Goal: Task Accomplishment & Management: Complete application form

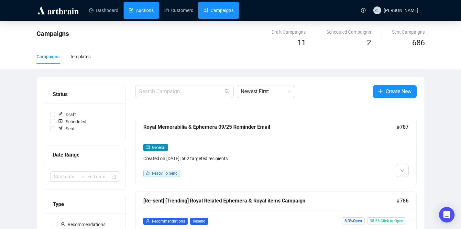
click at [152, 14] on link "Auctions" at bounding box center [141, 10] width 25 height 17
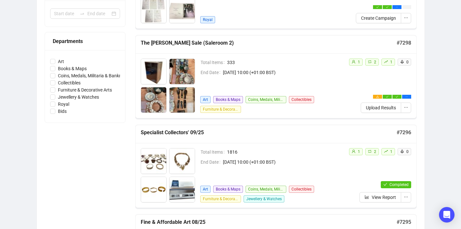
scroll to position [164, 0]
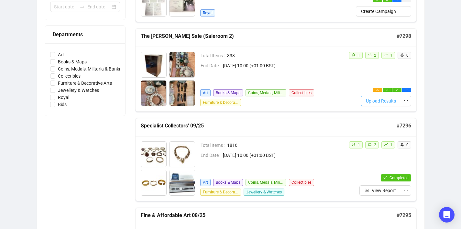
click at [378, 104] on span "Upload Results" at bounding box center [381, 100] width 30 height 7
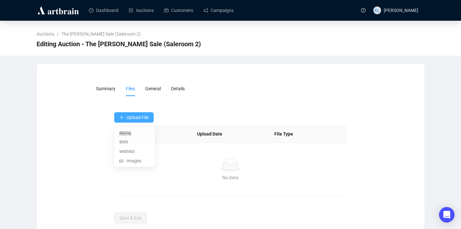
click at [136, 119] on span "Upload File" at bounding box center [137, 117] width 22 height 5
click at [132, 130] on span "Items" at bounding box center [134, 132] width 30 height 7
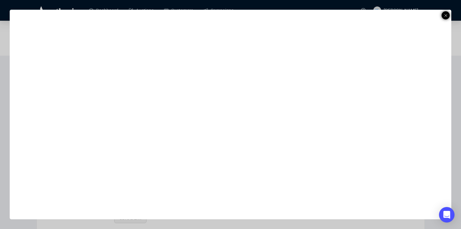
click at [445, 16] on icon at bounding box center [445, 16] width 3 height 8
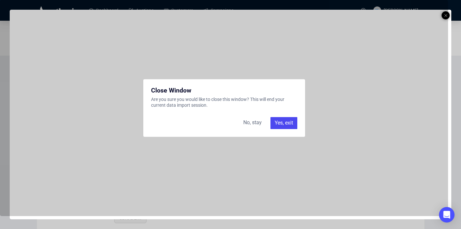
click at [277, 122] on div "Yes, exit" at bounding box center [283, 123] width 27 height 12
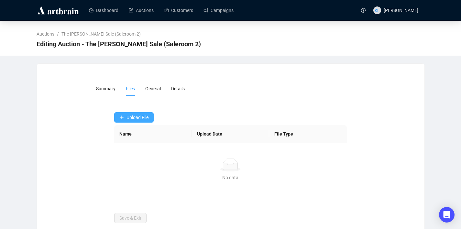
click at [142, 116] on span "Upload File" at bounding box center [137, 117] width 22 height 5
click at [132, 121] on button "Upload File" at bounding box center [133, 117] width 39 height 10
click at [129, 141] on span "Bids" at bounding box center [134, 143] width 30 height 7
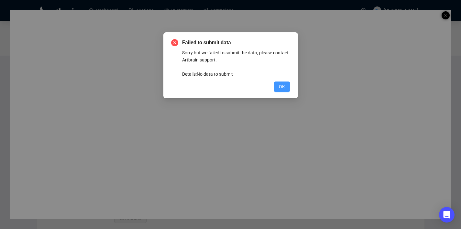
click at [284, 90] on button "OK" at bounding box center [282, 86] width 16 height 10
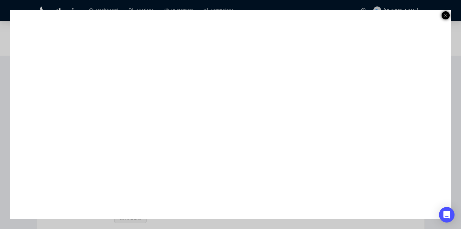
click at [445, 17] on icon at bounding box center [445, 16] width 3 height 8
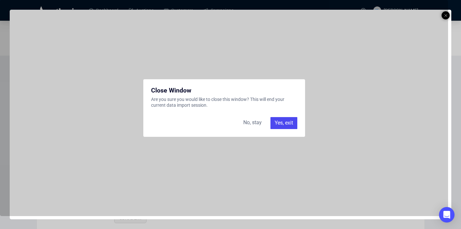
click at [277, 120] on div "Yes, exit" at bounding box center [283, 123] width 27 height 12
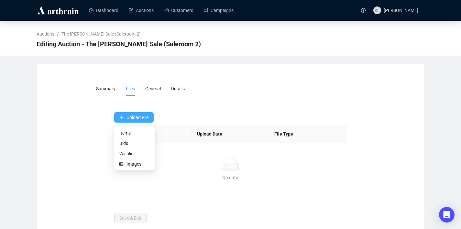
click at [133, 121] on button "Upload File" at bounding box center [133, 117] width 39 height 10
click at [130, 140] on span "Bids" at bounding box center [134, 143] width 30 height 7
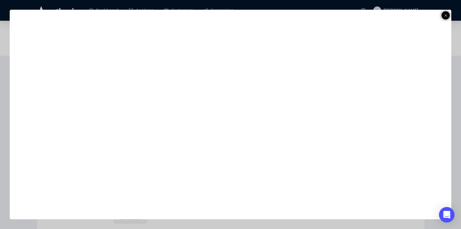
click at [445, 15] on icon at bounding box center [445, 16] width 3 height 8
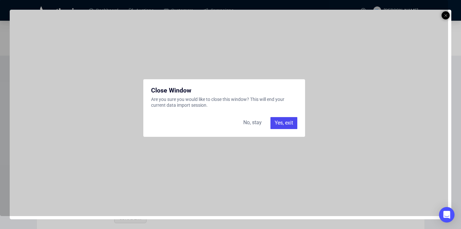
click at [281, 125] on div "Yes, exit" at bounding box center [283, 123] width 27 height 12
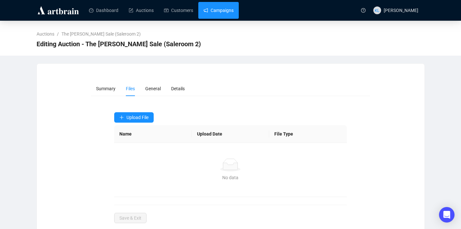
click at [215, 10] on link "Campaigns" at bounding box center [218, 10] width 30 height 17
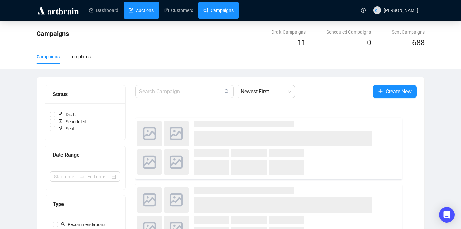
click at [129, 12] on link "Auctions" at bounding box center [141, 10] width 25 height 17
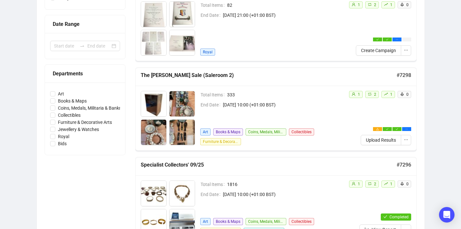
scroll to position [128, 0]
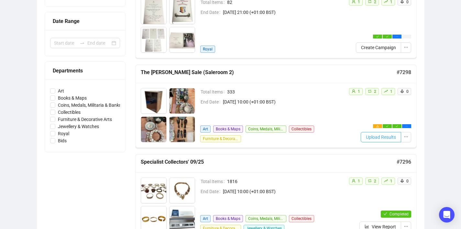
click at [380, 137] on span "Upload Results" at bounding box center [381, 137] width 30 height 7
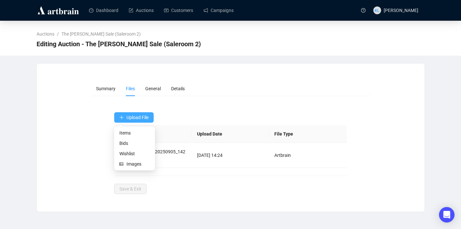
click at [142, 118] on span "Upload File" at bounding box center [137, 117] width 22 height 5
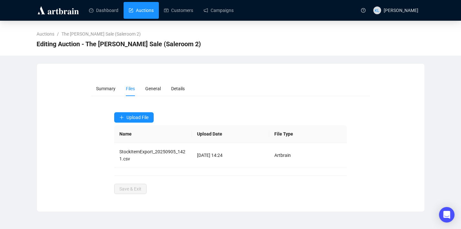
click at [138, 16] on link "Auctions" at bounding box center [141, 10] width 25 height 17
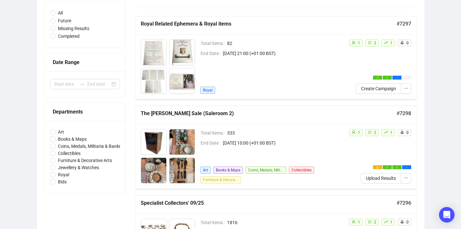
scroll to position [89, 0]
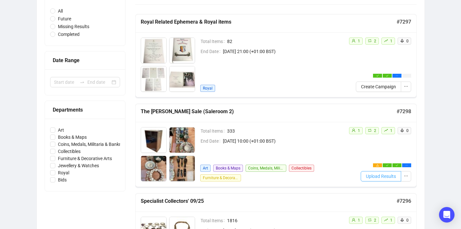
click at [373, 174] on span "Upload Results" at bounding box center [381, 176] width 30 height 7
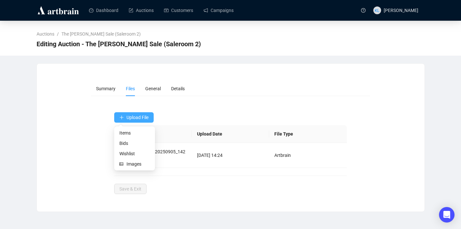
click at [121, 117] on icon "plus" at bounding box center [122, 117] width 4 height 0
click at [127, 143] on span "Bids" at bounding box center [134, 143] width 30 height 7
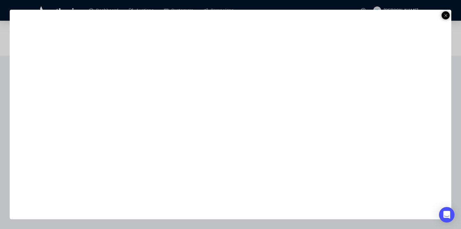
click at [444, 16] on line at bounding box center [445, 15] width 3 height 3
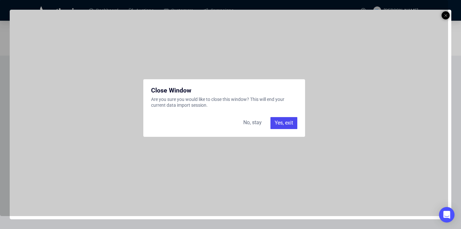
click at [286, 122] on div "Yes, exit" at bounding box center [283, 123] width 27 height 12
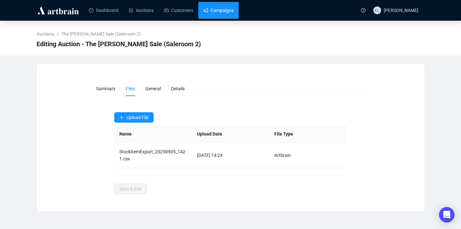
click at [217, 15] on link "Campaigns" at bounding box center [218, 10] width 30 height 17
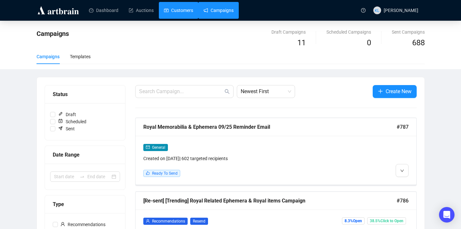
click at [176, 8] on link "Customers" at bounding box center [178, 10] width 29 height 17
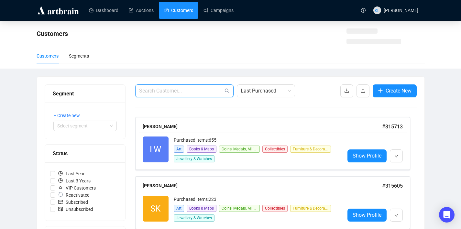
click at [192, 92] on input "text" at bounding box center [181, 91] width 84 height 8
paste input "[EMAIL_ADDRESS][DOMAIN_NAME]"
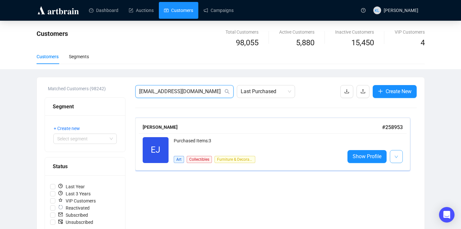
type input "[EMAIL_ADDRESS][DOMAIN_NAME]"
click at [396, 159] on span "button" at bounding box center [396, 156] width 4 height 8
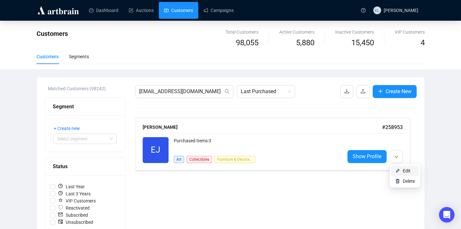
click at [397, 171] on img at bounding box center [397, 170] width 5 height 5
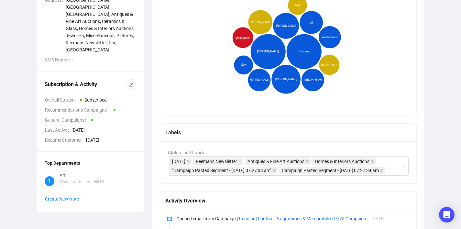
scroll to position [148, 0]
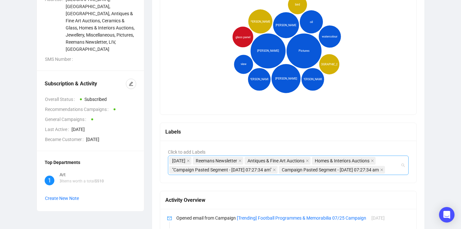
click at [305, 174] on div "[DATE] Reemans Newsletter Antiques & Fine Art Auctions Homes & Interiors Auctio…" at bounding box center [285, 165] width 232 height 18
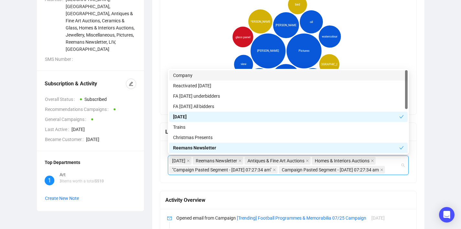
click at [299, 191] on div "Labels Click to add Labels [DATE] Reemans Newsletter Antiques & Fine Art Auctio…" at bounding box center [288, 157] width 257 height 68
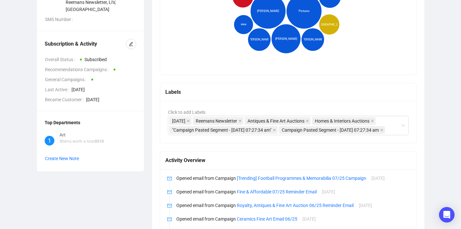
scroll to position [186, 0]
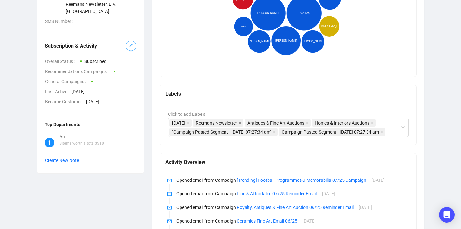
click at [133, 44] on button "button" at bounding box center [131, 46] width 10 height 10
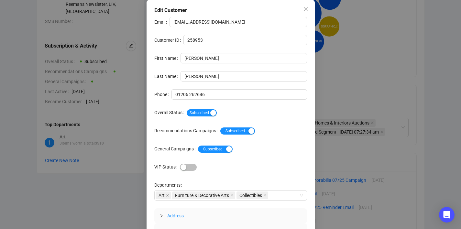
scroll to position [30, 0]
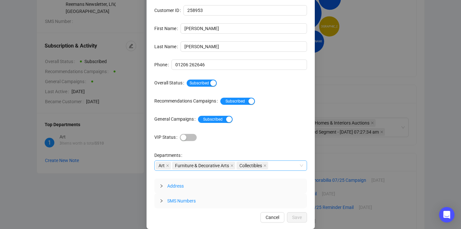
click at [280, 165] on div "Art Furniture & Decorative Arts Collectibles" at bounding box center [227, 165] width 143 height 9
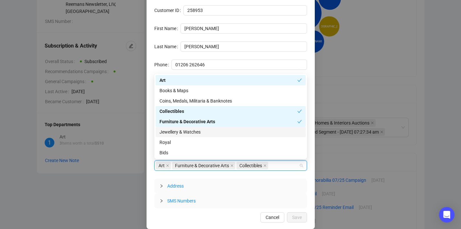
click at [250, 130] on div "Jewellery & Watches" at bounding box center [230, 131] width 142 height 7
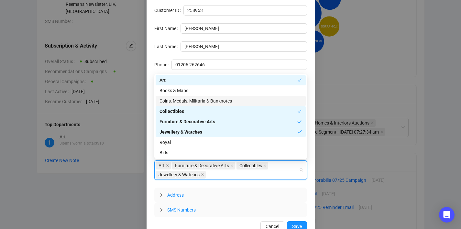
click at [246, 103] on div "Coins, Medals, Militaria & Banknotes" at bounding box center [230, 100] width 142 height 7
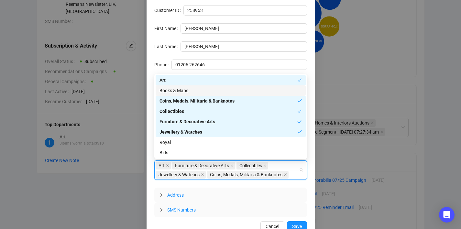
click at [239, 93] on div "Books & Maps" at bounding box center [230, 90] width 142 height 7
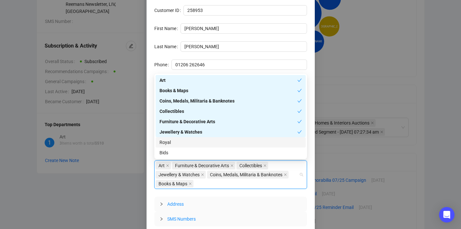
click at [230, 141] on div "Royal" at bounding box center [230, 142] width 142 height 7
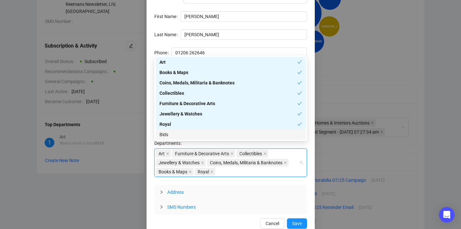
scroll to position [48, 0]
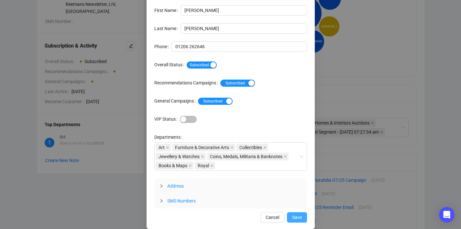
click at [297, 216] on span "Save" at bounding box center [297, 217] width 10 height 7
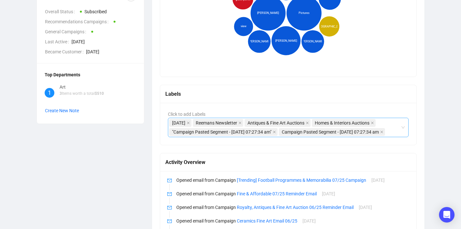
click at [310, 136] on div "[DATE] Reemans Newsletter Antiques & Fine Art Auctions Homes & Interiors Auctio…" at bounding box center [285, 127] width 232 height 18
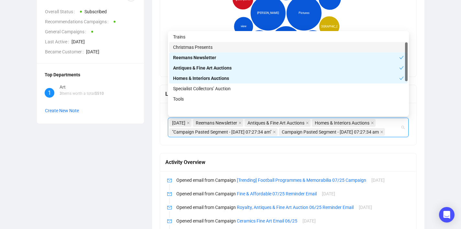
scroll to position [0, 0]
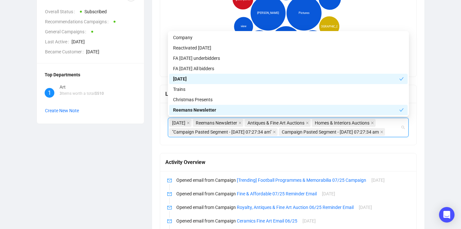
click at [346, 171] on div "Activity Overview" at bounding box center [288, 162] width 256 height 18
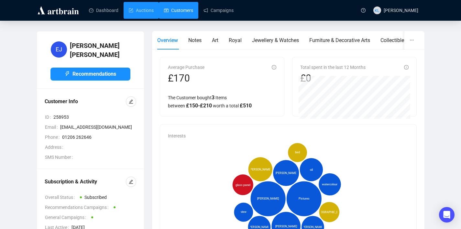
click at [164, 12] on link "Customers" at bounding box center [178, 10] width 29 height 17
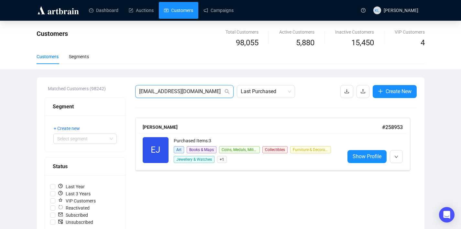
click at [196, 93] on input "[EMAIL_ADDRESS][DOMAIN_NAME]" at bounding box center [181, 92] width 84 height 8
paste input "info@cobboldandjudd"
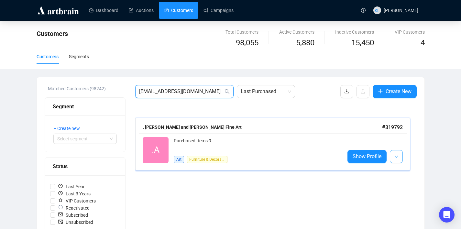
type input "[EMAIL_ADDRESS][DOMAIN_NAME]"
click at [399, 154] on button "button" at bounding box center [396, 156] width 13 height 13
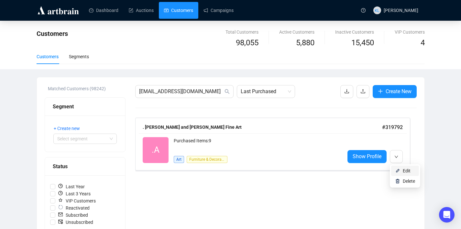
click at [397, 169] on img at bounding box center [397, 170] width 5 height 5
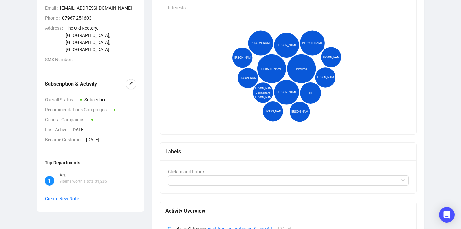
scroll to position [129, 0]
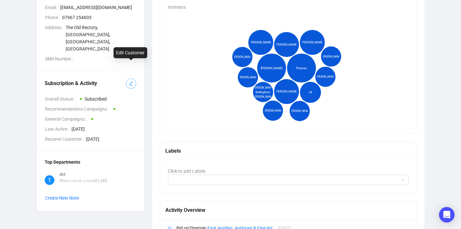
click at [131, 80] on span "button" at bounding box center [131, 83] width 5 height 7
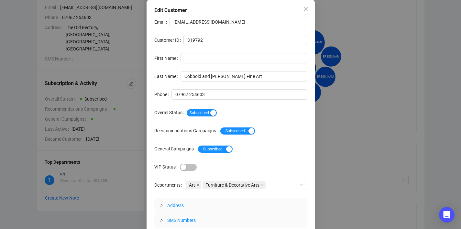
scroll to position [19, 0]
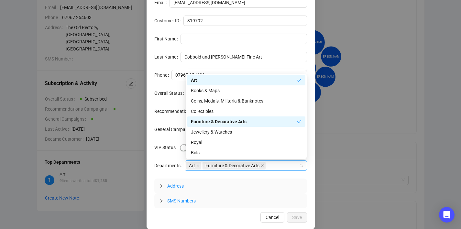
click at [276, 165] on div "Art Furniture & Decorative Arts" at bounding box center [242, 165] width 113 height 9
click at [229, 90] on div "Books & Maps" at bounding box center [246, 90] width 111 height 7
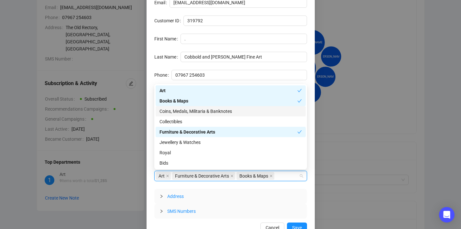
click at [224, 111] on div "Coins, Medals, Militaria & Banknotes" at bounding box center [230, 111] width 142 height 7
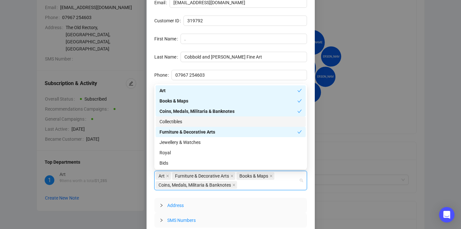
click at [222, 124] on div "Collectibles" at bounding box center [230, 121] width 142 height 7
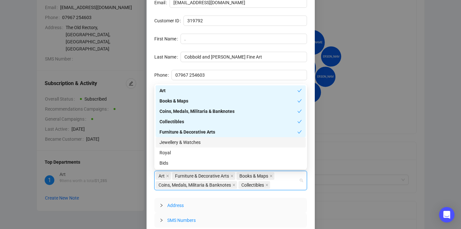
click at [218, 143] on div "Jewellery & Watches" at bounding box center [230, 142] width 142 height 7
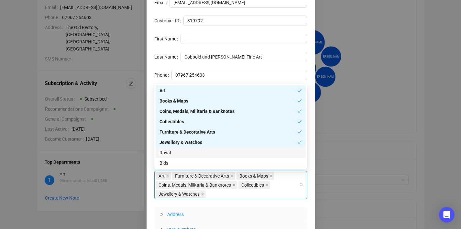
click at [216, 156] on div "Royal" at bounding box center [230, 152] width 142 height 7
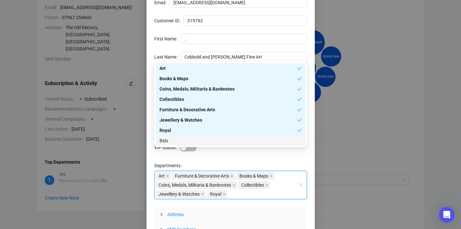
scroll to position [48, 0]
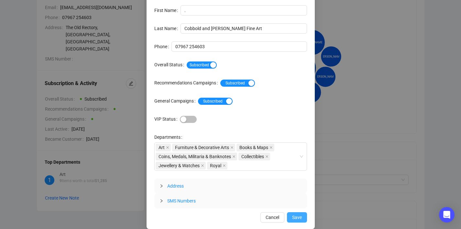
click at [297, 218] on span "Save" at bounding box center [297, 217] width 10 height 7
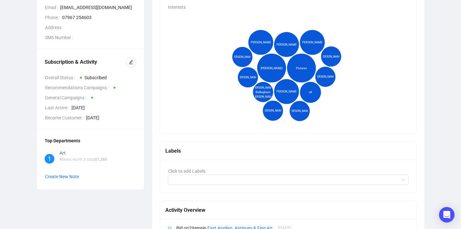
scroll to position [0, 0]
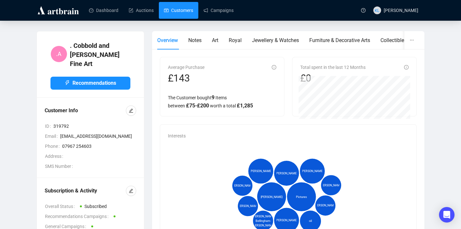
click at [178, 13] on link "Customers" at bounding box center [178, 10] width 29 height 17
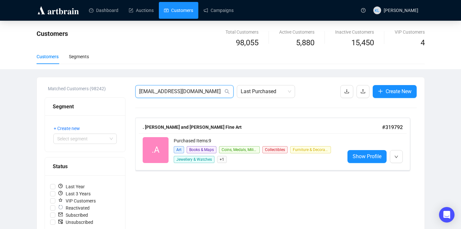
click at [202, 91] on input "[EMAIL_ADDRESS][DOMAIN_NAME]" at bounding box center [181, 92] width 84 height 8
paste input "gallery@chrisbeetles"
type input "[EMAIL_ADDRESS][DOMAIN_NAME]"
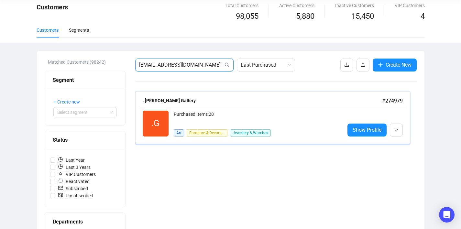
scroll to position [33, 0]
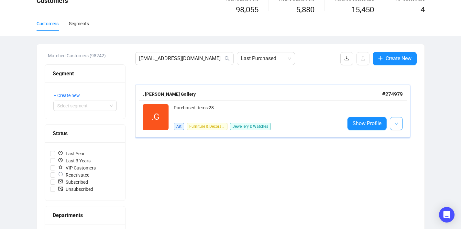
click at [399, 127] on button "button" at bounding box center [396, 123] width 13 height 13
click at [399, 135] on img at bounding box center [397, 137] width 5 height 5
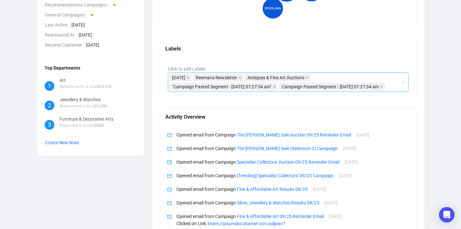
scroll to position [232, 0]
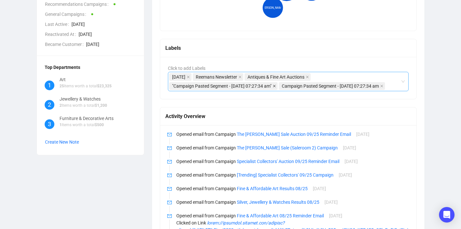
click at [276, 87] on icon "close" at bounding box center [274, 86] width 3 height 3
click at [274, 86] on icon "close" at bounding box center [271, 85] width 3 height 3
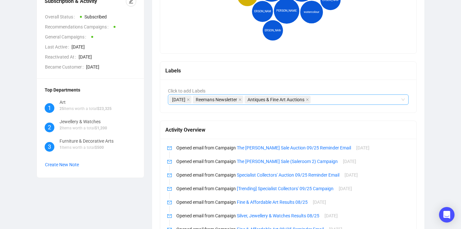
scroll to position [209, 0]
click at [131, 4] on icon "edit" at bounding box center [131, 2] width 4 height 4
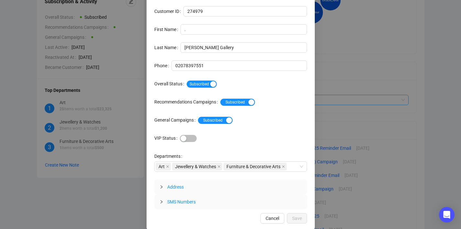
scroll to position [30, 0]
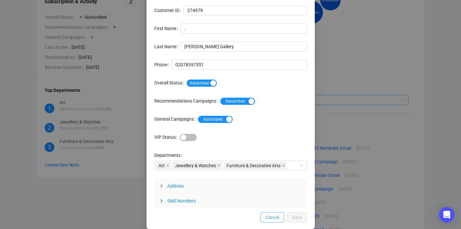
click at [278, 218] on span "Cancel" at bounding box center [272, 217] width 14 height 7
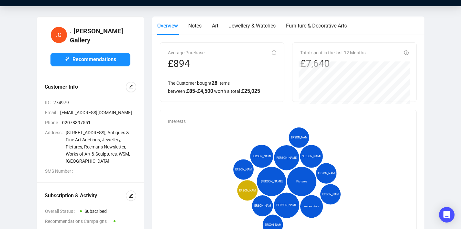
scroll to position [0, 0]
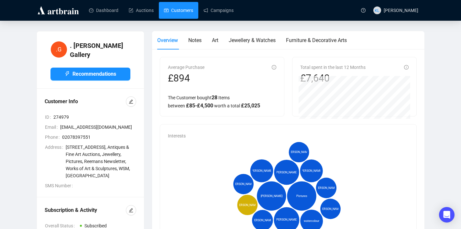
click at [173, 12] on link "Customers" at bounding box center [178, 10] width 29 height 17
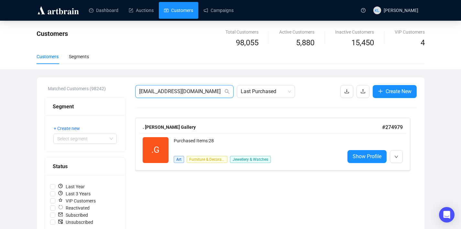
click at [208, 93] on input "[EMAIL_ADDRESS][DOMAIN_NAME]" at bounding box center [181, 92] width 84 height 8
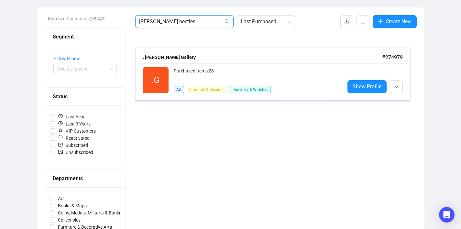
scroll to position [70, 0]
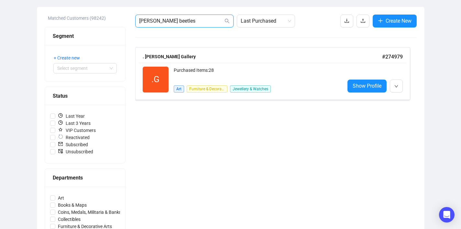
click at [154, 21] on input "[PERSON_NAME] beetles" at bounding box center [181, 21] width 84 height 8
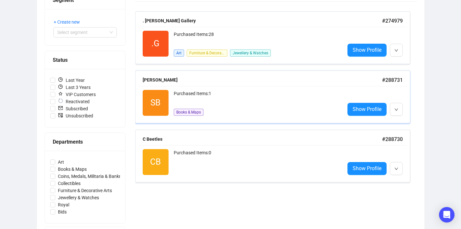
scroll to position [105, 0]
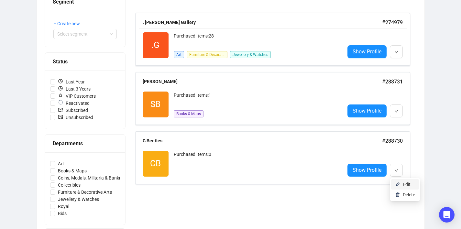
type input "beetles"
click at [399, 182] on img at bounding box center [397, 184] width 5 height 5
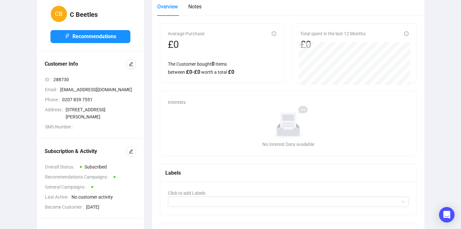
scroll to position [33, 0]
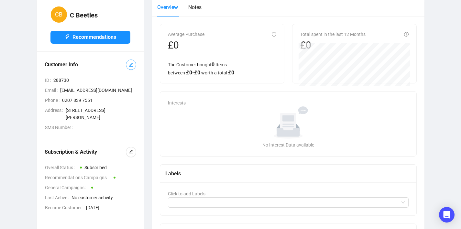
click at [128, 68] on button "button" at bounding box center [131, 65] width 10 height 10
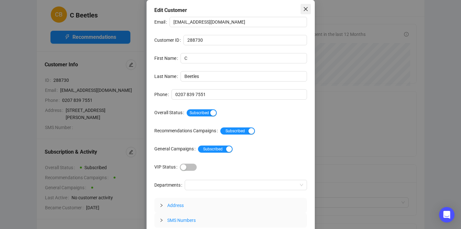
click at [306, 9] on icon "close" at bounding box center [305, 8] width 5 height 5
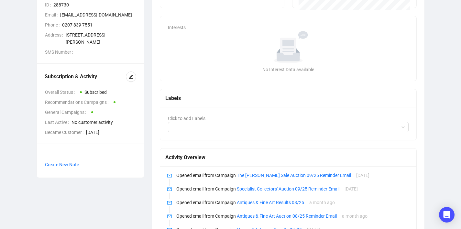
scroll to position [109, 0]
click at [127, 75] on button "button" at bounding box center [131, 76] width 10 height 10
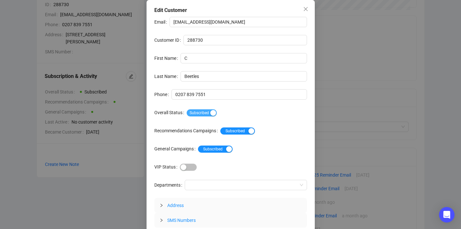
click at [211, 111] on span "Subscribed" at bounding box center [202, 112] width 30 height 7
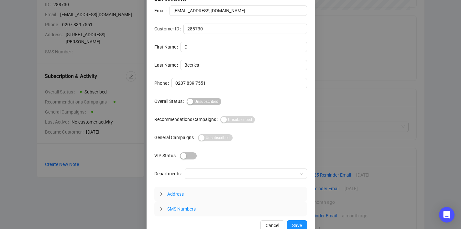
scroll to position [19, 0]
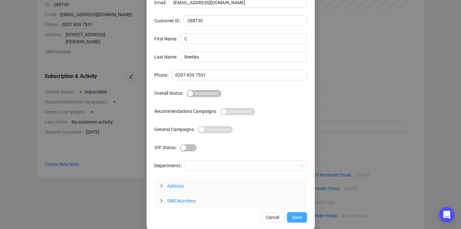
click at [297, 218] on span "Save" at bounding box center [297, 217] width 10 height 7
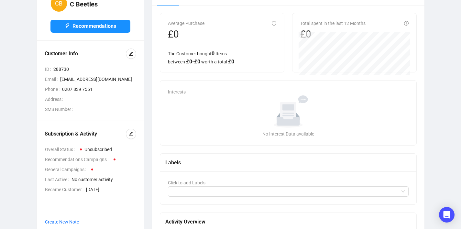
scroll to position [0, 0]
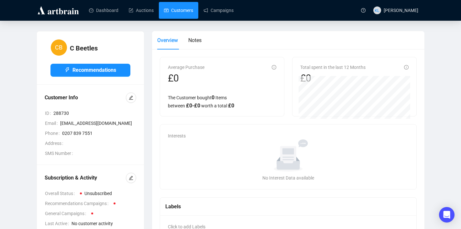
click at [178, 12] on link "Customers" at bounding box center [178, 10] width 29 height 17
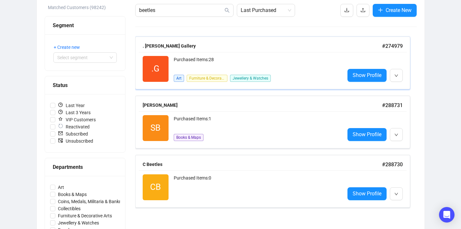
scroll to position [82, 0]
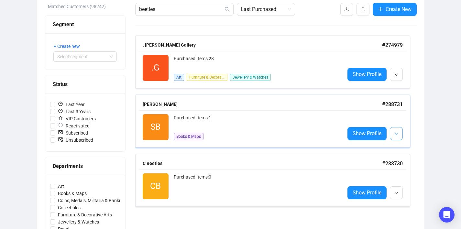
click at [397, 135] on icon "down" at bounding box center [396, 134] width 4 height 4
click at [399, 146] on img at bounding box center [397, 147] width 5 height 5
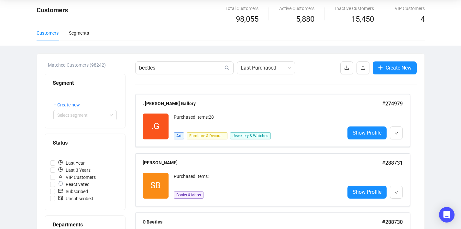
scroll to position [20, 0]
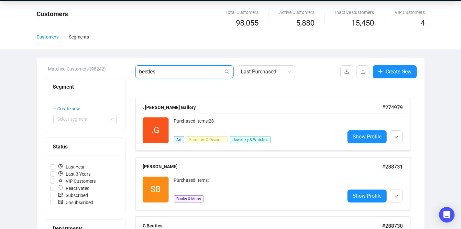
click at [174, 68] on input "beetles" at bounding box center [181, 72] width 84 height 8
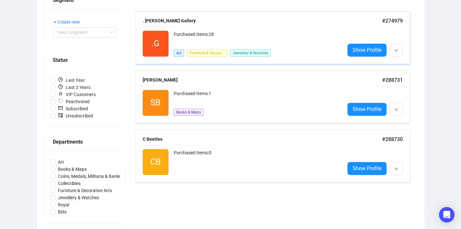
scroll to position [107, 0]
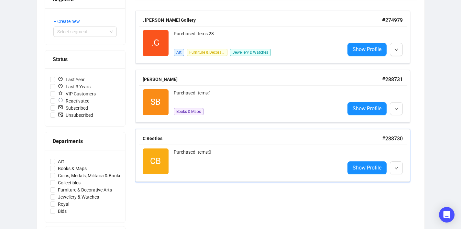
click at [354, 161] on div "Show Profile" at bounding box center [374, 161] width 55 height 26
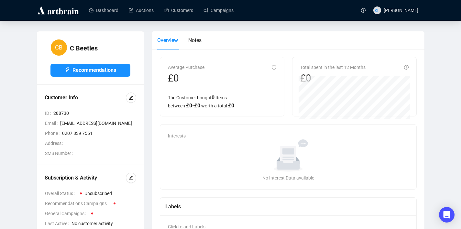
click at [78, 124] on span "[EMAIL_ADDRESS][DOMAIN_NAME]" at bounding box center [98, 123] width 76 height 7
click at [128, 95] on button "button" at bounding box center [131, 97] width 10 height 10
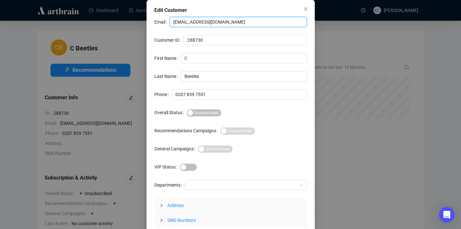
click at [252, 23] on input "[EMAIL_ADDRESS][DOMAIN_NAME]" at bounding box center [237, 22] width 137 height 10
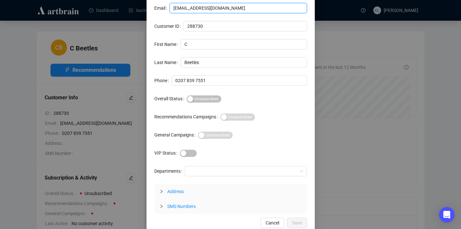
scroll to position [19, 0]
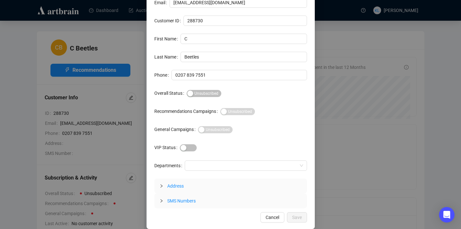
click at [175, 189] on span "Address" at bounding box center [234, 185] width 135 height 7
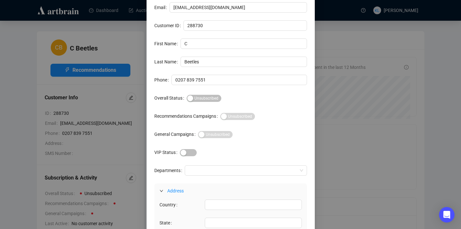
scroll to position [0, 0]
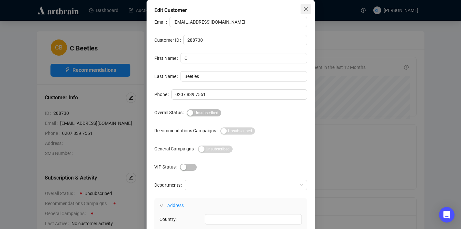
click at [306, 9] on icon "close" at bounding box center [305, 8] width 5 height 5
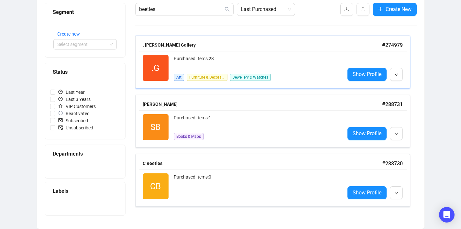
scroll to position [82, 0]
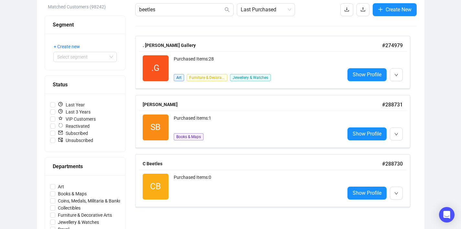
click at [172, 16] on div "beetles Last Purchased Create New . [PERSON_NAME] Gallery # 274979 .G Reactivat…" at bounding box center [275, 207] width 281 height 408
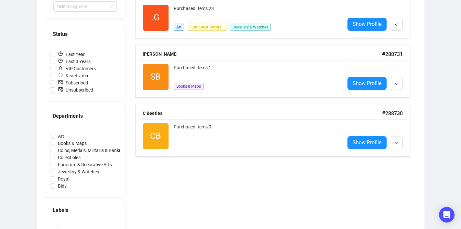
scroll to position [70, 0]
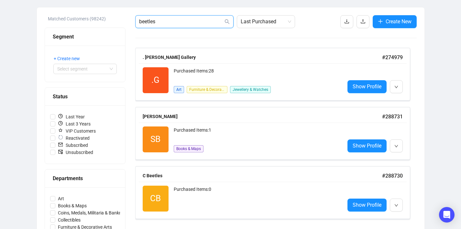
click at [174, 21] on input "beetles" at bounding box center [181, 22] width 84 height 8
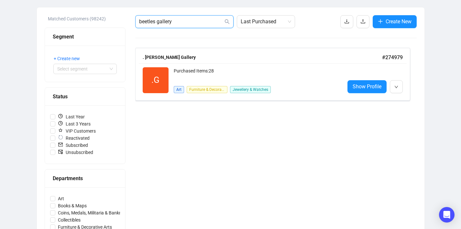
click at [171, 24] on input "beetles gallery" at bounding box center [181, 22] width 84 height 8
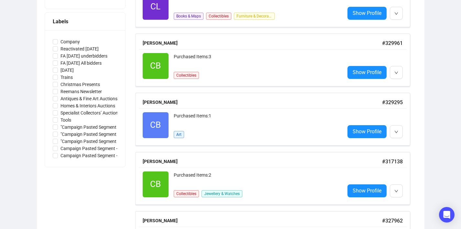
scroll to position [0, 0]
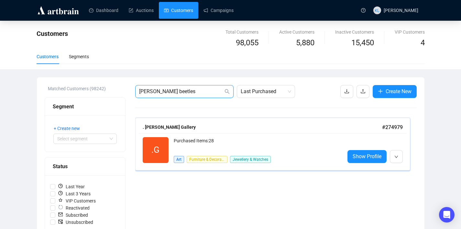
type input "[PERSON_NAME] beetles"
click at [195, 155] on div "Art Furniture & Decorative Arts Jewellery & Watches" at bounding box center [222, 156] width 97 height 13
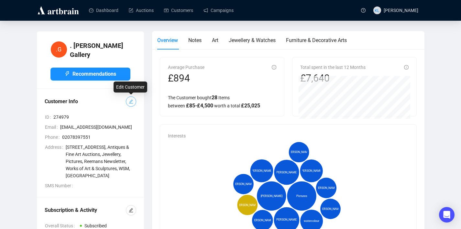
click at [129, 100] on icon "edit" at bounding box center [131, 101] width 5 height 5
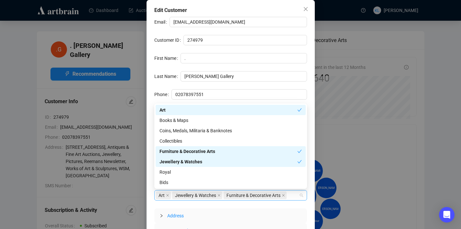
click at [301, 196] on div "Art Jewellery & Watches Furniture & Decorative Arts" at bounding box center [230, 195] width 153 height 10
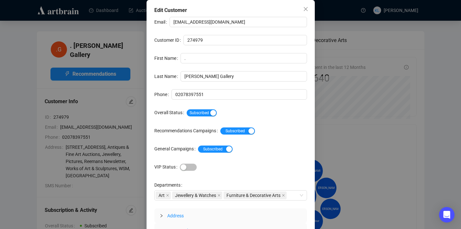
click at [277, 86] on div "Email [EMAIL_ADDRESS][DOMAIN_NAME] Customer ID 274979 First Name . Last Name [P…" at bounding box center [230, 127] width 153 height 221
click at [303, 10] on icon "close" at bounding box center [305, 8] width 5 height 5
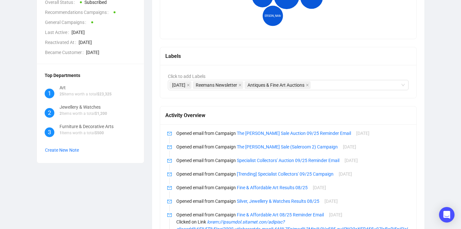
scroll to position [233, 0]
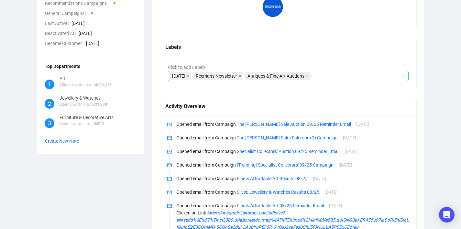
click at [190, 76] on icon "close" at bounding box center [188, 75] width 3 height 3
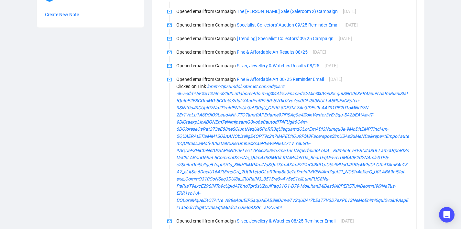
scroll to position [362, 0]
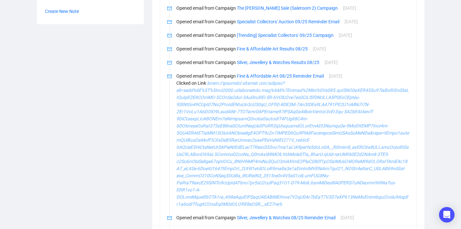
click at [268, 118] on icon at bounding box center [292, 144] width 233 height 126
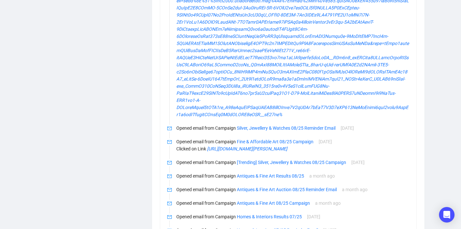
scroll to position [454, 0]
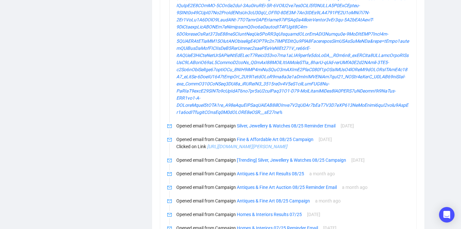
click at [227, 149] on icon "[URL][DOMAIN_NAME][PERSON_NAME]" at bounding box center [247, 146] width 80 height 5
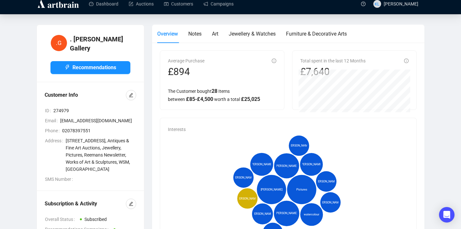
scroll to position [0, 0]
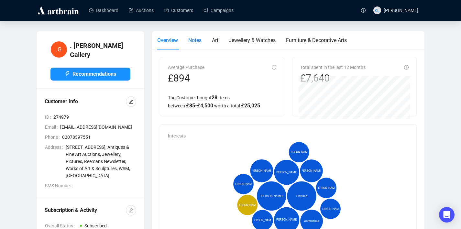
click at [198, 42] on span "Notes" at bounding box center [194, 40] width 13 height 6
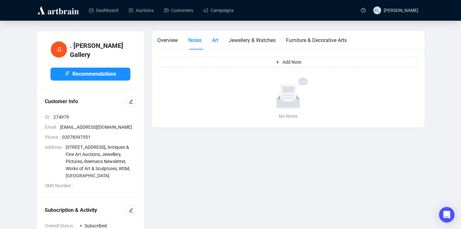
click at [218, 43] on span "Art" at bounding box center [215, 40] width 6 height 6
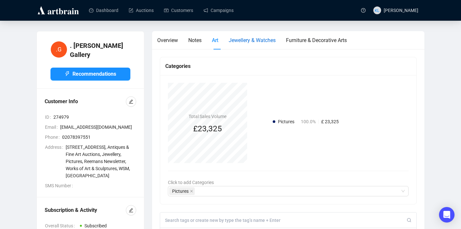
click at [241, 43] on span "Jewellery & Watches" at bounding box center [252, 40] width 47 height 6
click at [298, 39] on span "Furniture & Decorative Arts" at bounding box center [316, 40] width 61 height 6
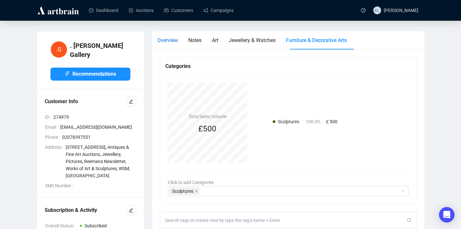
click at [168, 37] on span "Overview" at bounding box center [167, 40] width 21 height 6
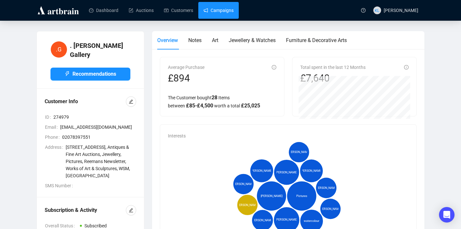
click at [223, 12] on link "Campaigns" at bounding box center [218, 10] width 30 height 17
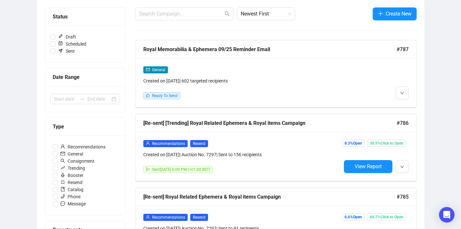
scroll to position [79, 0]
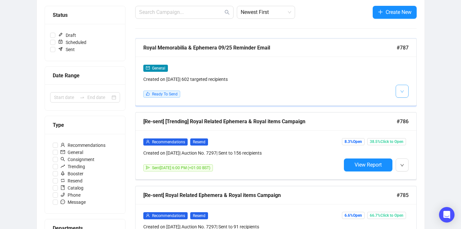
click at [402, 91] on icon "down" at bounding box center [401, 91] width 3 height 2
click at [405, 103] on img at bounding box center [403, 105] width 5 height 5
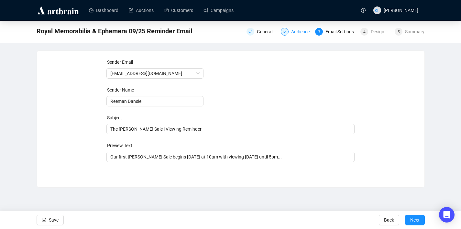
click at [293, 30] on div "Audience" at bounding box center [302, 32] width 22 height 8
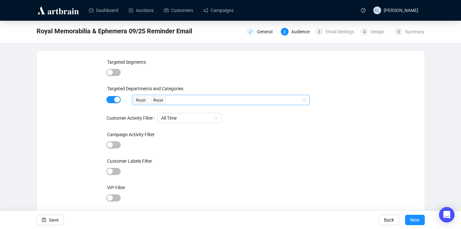
click at [175, 103] on div "Royal Royal" at bounding box center [217, 99] width 168 height 9
click at [138, 112] on icon "caret-down" at bounding box center [137, 112] width 3 height 3
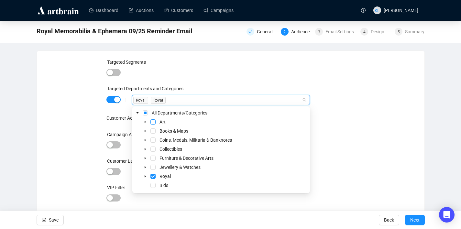
click at [153, 120] on span "Select Art" at bounding box center [152, 121] width 5 height 5
click at [154, 159] on span "Select Furniture & Decorative Arts" at bounding box center [152, 158] width 5 height 5
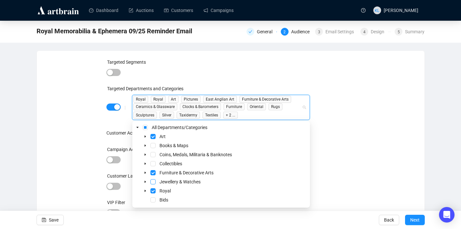
click at [155, 181] on span "Select Jewellery & Watches" at bounding box center [152, 181] width 5 height 5
click at [153, 143] on span "Select Books & Maps" at bounding box center [152, 145] width 5 height 5
click at [334, 30] on div "Email Settings" at bounding box center [341, 32] width 32 height 8
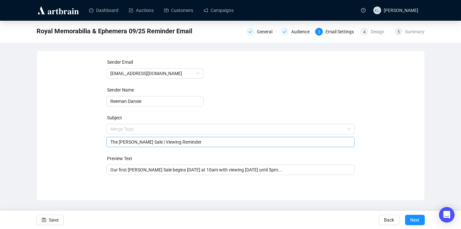
click at [196, 131] on span "Merge Tags The [PERSON_NAME] Sale | Viewing Reminder" at bounding box center [230, 135] width 248 height 18
click at [152, 139] on input "The [PERSON_NAME] Sale | Viewing Reminder" at bounding box center [230, 141] width 240 height 7
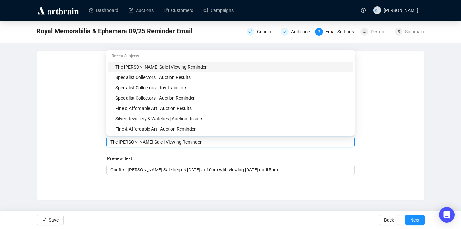
click at [152, 139] on input "The [PERSON_NAME] Sale | Viewing Reminder" at bounding box center [230, 141] width 240 height 7
paste input "Royal Related Ephemera & Royal items"
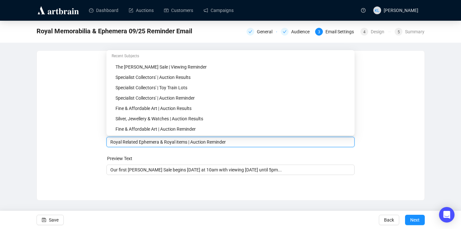
drag, startPoint x: 190, startPoint y: 144, endPoint x: 111, endPoint y: 141, distance: 79.3
click at [111, 141] on input "Royal Related Ephemera & Royal items | Auction Reminder" at bounding box center [230, 141] width 240 height 7
type input "Royal Related Ephemera & Royal items | Auction Reminder"
click at [135, 169] on input "Our first [PERSON_NAME] Sale begins [DATE] at 10am with viewing [DATE] until 5p…" at bounding box center [230, 169] width 240 height 7
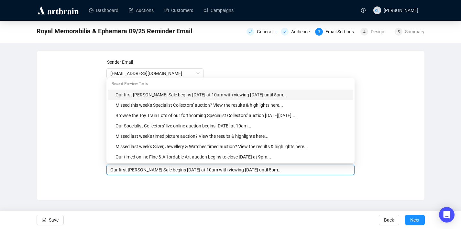
drag, startPoint x: 184, startPoint y: 170, endPoint x: 119, endPoint y: 169, distance: 65.0
click at [119, 169] on input "Our first [PERSON_NAME] Sale begins [DATE] at 10am with viewing [DATE] until 5p…" at bounding box center [230, 169] width 240 height 7
drag, startPoint x: 260, startPoint y: 172, endPoint x: 255, endPoint y: 172, distance: 4.9
click at [255, 172] on input "Our Royal timed auction [DATE] at 10am with viewing [DATE] until 5pm..." at bounding box center [230, 169] width 240 height 7
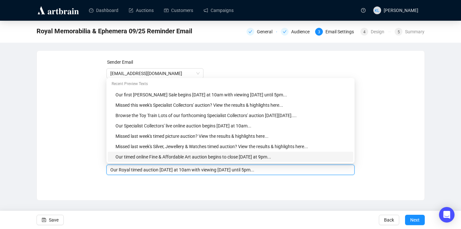
click at [245, 156] on div "Our timed online Fine & Affordable Art auction begins to close [DATE] at 9pm..." at bounding box center [232, 156] width 234 height 7
drag, startPoint x: 189, startPoint y: 171, endPoint x: 119, endPoint y: 170, distance: 70.5
click at [119, 170] on input "Our timed online Fine & Affordable Art auction begins to close [DATE] at 9pm..." at bounding box center [230, 169] width 240 height 7
drag, startPoint x: 214, startPoint y: 170, endPoint x: 194, endPoint y: 170, distance: 20.0
click at [194, 170] on input "Our Royal timed auction begins to close [DATE] at 9pm..." at bounding box center [230, 169] width 240 height 7
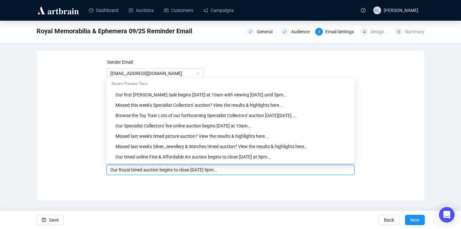
click at [195, 171] on input "Our Royal timed auction begins to close [DATE] 9pm..." at bounding box center [230, 169] width 240 height 7
type input "Our Royal timed auction begins to close [DATE][DATE] 9pm..."
click at [197, 192] on div "Sender Email [EMAIL_ADDRESS][DOMAIN_NAME] Sender Name [PERSON_NAME] Subject Roy…" at bounding box center [231, 125] width 388 height 150
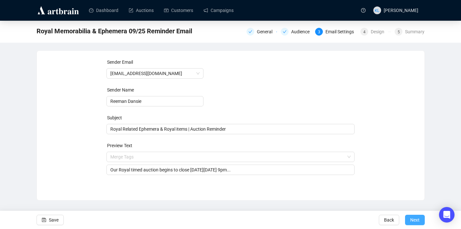
click at [413, 217] on span "Next" at bounding box center [414, 220] width 9 height 18
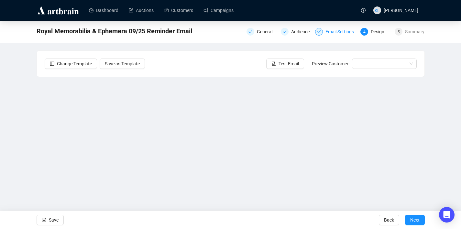
click at [332, 30] on div "Email Settings" at bounding box center [341, 32] width 32 height 8
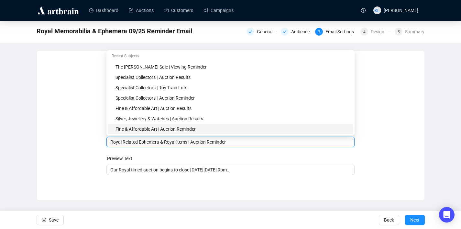
drag, startPoint x: 190, startPoint y: 130, endPoint x: 124, endPoint y: 132, distance: 66.6
click at [124, 132] on body "Dashboard Auctions Customers Campaigns [PERSON_NAME] Royal Memorabilia & Epheme…" at bounding box center [230, 114] width 461 height 229
drag, startPoint x: 191, startPoint y: 142, endPoint x: 110, endPoint y: 142, distance: 80.8
click at [110, 142] on input "Royal Related Ephemera & Royal items | Auction Reminder" at bounding box center [230, 141] width 240 height 7
paste input "Items"
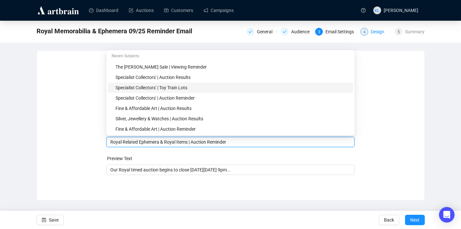
type input "Royal Related Ephemera & Royal Items | Auction Reminder"
click at [373, 35] on div "Design" at bounding box center [379, 32] width 17 height 8
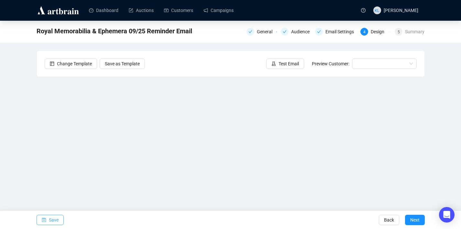
click at [56, 215] on span "Save" at bounding box center [54, 220] width 10 height 18
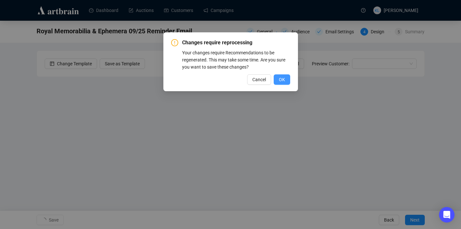
click at [281, 81] on span "OK" at bounding box center [282, 79] width 6 height 7
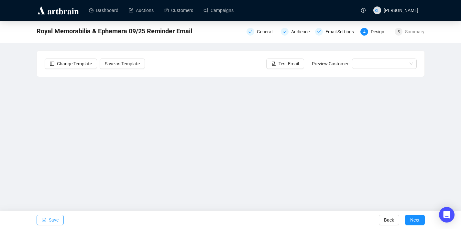
click at [58, 218] on span "Save" at bounding box center [54, 220] width 10 height 18
click at [53, 218] on span "Save" at bounding box center [54, 220] width 10 height 18
click at [53, 217] on span "Save" at bounding box center [54, 220] width 10 height 18
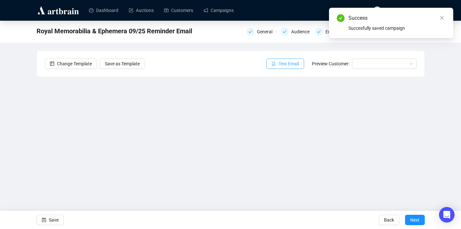
click at [282, 64] on span "Test Email" at bounding box center [288, 63] width 20 height 7
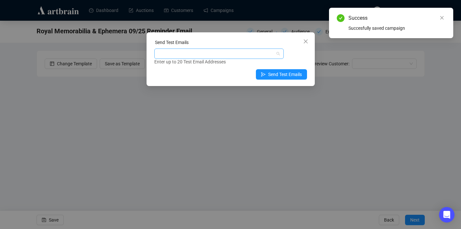
click at [231, 51] on div at bounding box center [216, 53] width 120 height 9
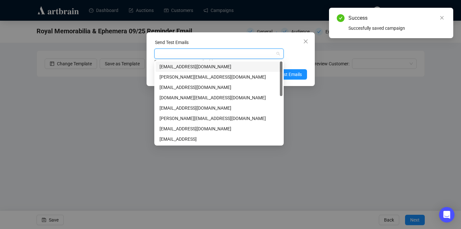
click at [217, 65] on div "[EMAIL_ADDRESS][DOMAIN_NAME]" at bounding box center [218, 66] width 119 height 7
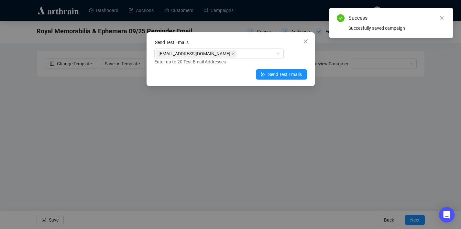
click at [306, 63] on div "Enter up to 20 Test Email Addresses" at bounding box center [230, 61] width 153 height 7
click at [295, 79] on button "Send Test Emails" at bounding box center [281, 74] width 51 height 10
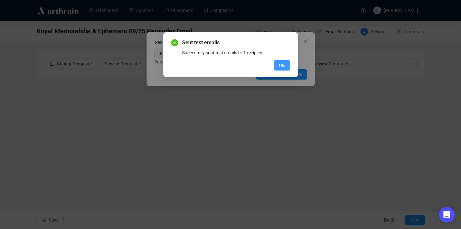
click at [287, 68] on button "OK" at bounding box center [282, 65] width 16 height 10
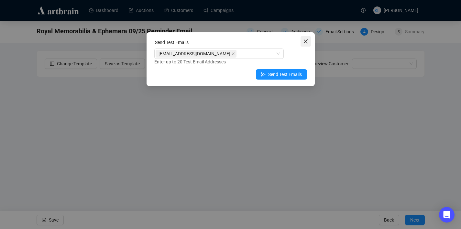
click at [305, 38] on button "Close" at bounding box center [305, 41] width 10 height 10
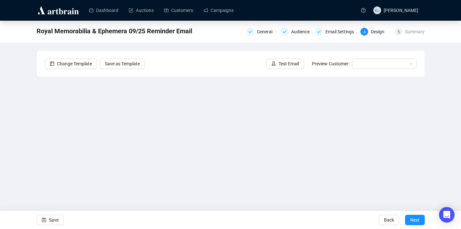
click at [298, 36] on div "General Audience Email Settings 4 Design 5 Summary" at bounding box center [335, 31] width 178 height 10
click at [328, 36] on div "Royal Memorabilia & Ephemera 09/25 Reminder Email General Audience Email Settin…" at bounding box center [231, 31] width 388 height 13
click at [328, 36] on div "General Audience Email Settings 4 Design 5 Summary" at bounding box center [335, 31] width 178 height 10
click at [328, 33] on div "Email Settings" at bounding box center [341, 32] width 32 height 8
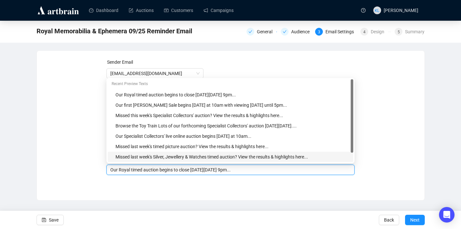
drag, startPoint x: 131, startPoint y: 157, endPoint x: 126, endPoint y: 158, distance: 4.9
click at [126, 158] on body "Dashboard Auctions Customers Campaigns [PERSON_NAME] Royal Memorabilia & Epheme…" at bounding box center [230, 114] width 461 height 229
drag, startPoint x: 131, startPoint y: 170, endPoint x: 120, endPoint y: 172, distance: 11.4
click at [120, 172] on input "Our Royal timed auction begins to close [DATE][DATE] 9pm..." at bounding box center [230, 169] width 240 height 7
click at [132, 168] on input "Our timed auction begins to close [DATE][DATE] 9pm..." at bounding box center [230, 169] width 240 height 7
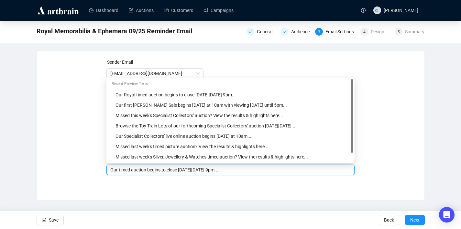
paste input "Royal"
type input "Our timed Royal auction begins to close [DATE][DATE] 9pm..."
click at [60, 216] on button "Save" at bounding box center [50, 220] width 27 height 10
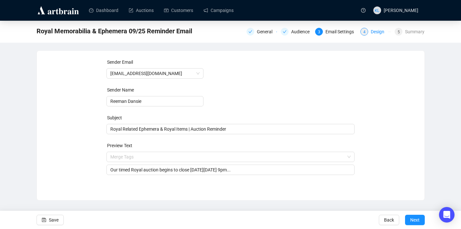
click at [373, 29] on div "Design" at bounding box center [379, 32] width 17 height 8
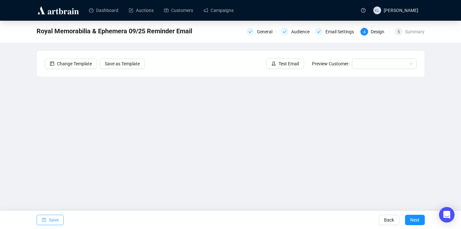
click at [56, 218] on span "Save" at bounding box center [54, 220] width 10 height 18
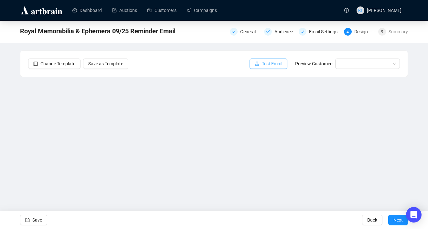
click at [258, 63] on button "Test Email" at bounding box center [269, 64] width 38 height 10
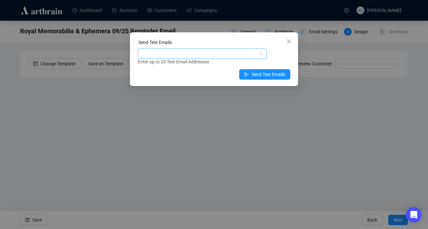
click at [211, 50] on div at bounding box center [199, 53] width 120 height 9
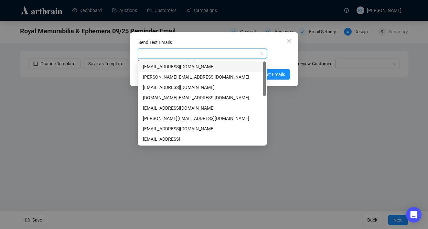
click at [208, 65] on div "[EMAIL_ADDRESS][DOMAIN_NAME]" at bounding box center [202, 66] width 119 height 7
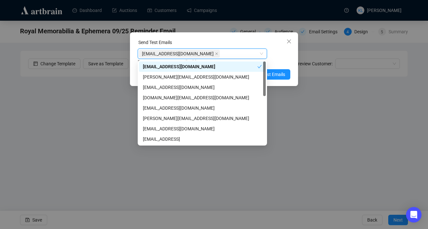
click at [282, 54] on div "[EMAIL_ADDRESS][DOMAIN_NAME] [EMAIL_ADDRESS][DOMAIN_NAME] Enter up to 20 Test E…" at bounding box center [214, 57] width 153 height 17
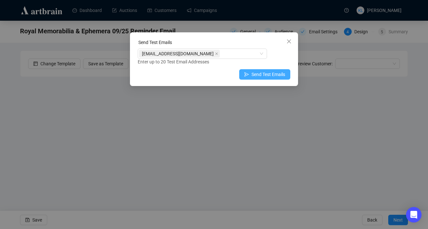
click at [275, 70] on button "Send Test Emails" at bounding box center [264, 74] width 51 height 10
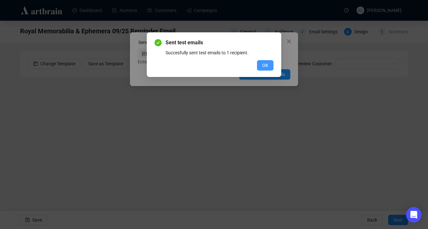
click at [261, 70] on button "OK" at bounding box center [265, 65] width 16 height 10
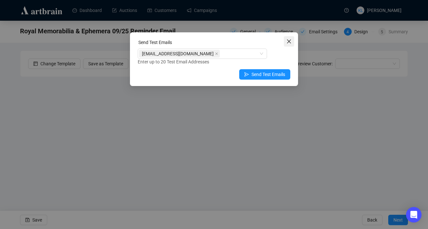
click at [289, 42] on icon "close" at bounding box center [289, 41] width 5 height 5
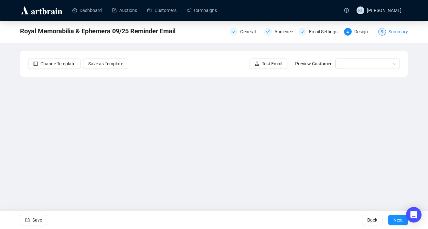
click at [384, 35] on div "5 Summary" at bounding box center [393, 32] width 30 height 8
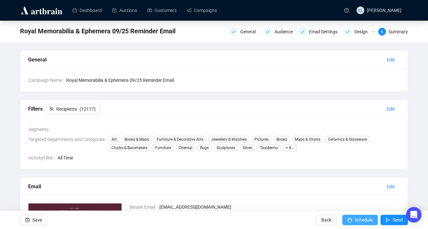
click at [348, 218] on icon "calendar" at bounding box center [350, 220] width 4 height 4
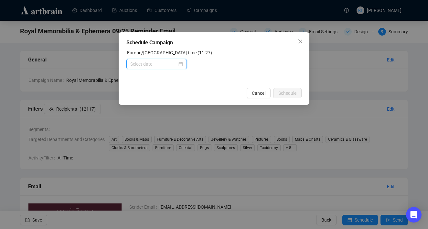
click at [153, 64] on input at bounding box center [153, 63] width 47 height 7
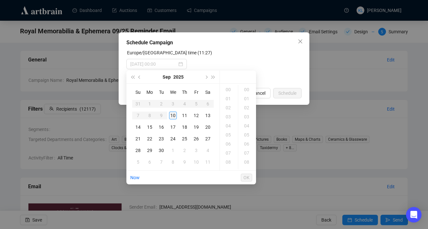
click at [174, 115] on div "10" at bounding box center [173, 116] width 8 height 8
click at [229, 160] on div "19" at bounding box center [229, 161] width 16 height 9
click at [247, 101] on div "30" at bounding box center [248, 100] width 16 height 9
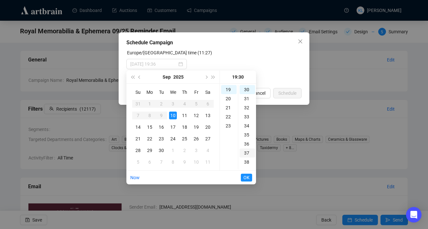
scroll to position [272, 0]
type input "[DATE] 19:30"
click at [247, 175] on span "OK" at bounding box center [247, 177] width 6 height 12
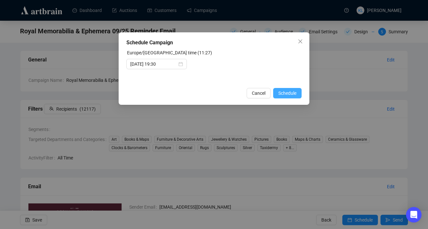
click at [284, 95] on span "Schedule" at bounding box center [287, 93] width 18 height 7
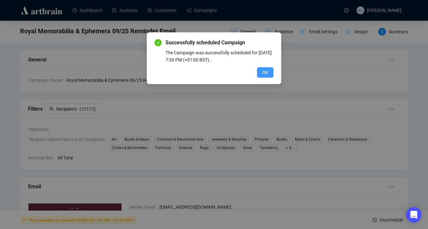
click at [263, 73] on span "OK" at bounding box center [265, 72] width 6 height 7
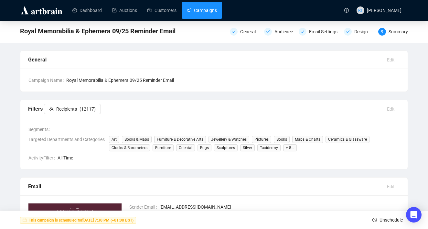
click at [206, 15] on link "Campaigns" at bounding box center [202, 10] width 30 height 17
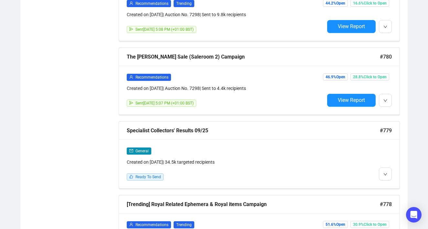
scroll to position [592, 0]
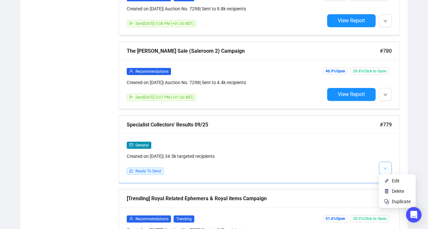
click at [384, 169] on span "button" at bounding box center [386, 168] width 4 height 8
click at [387, 179] on img at bounding box center [386, 180] width 5 height 5
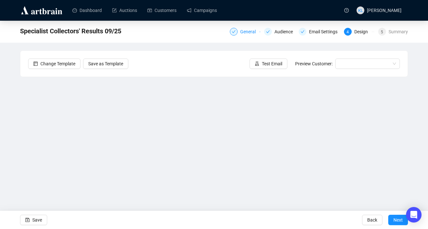
click at [244, 34] on div "General" at bounding box center [249, 32] width 19 height 8
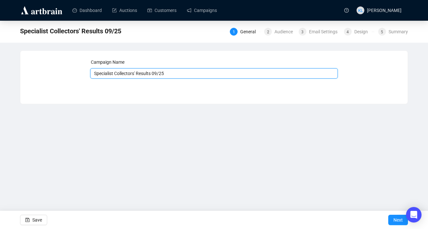
click at [124, 74] on input "Specialist Collectors' Results 09/25" at bounding box center [214, 73] width 248 height 10
drag, startPoint x: 137, startPoint y: 74, endPoint x: 89, endPoint y: 74, distance: 48.2
click at [89, 74] on div "Campaign Name Specialist Collectors' Results 09/25 Save Next" at bounding box center [214, 73] width 372 height 28
type input "The [PERSON_NAME] Sale Results 09/25"
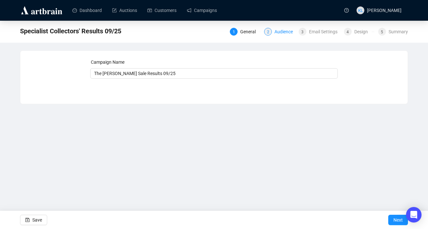
click at [277, 33] on div "Audience" at bounding box center [286, 32] width 22 height 8
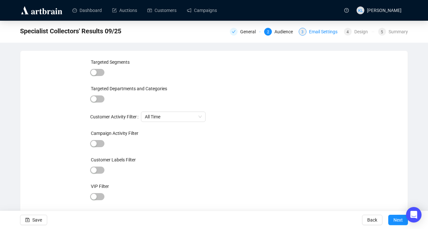
click at [309, 30] on div "Email Settings" at bounding box center [325, 32] width 32 height 8
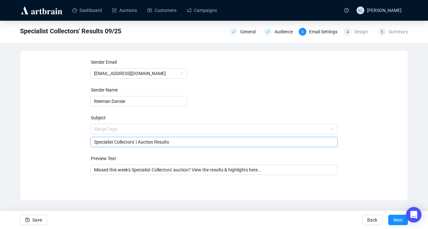
click at [167, 128] on span "Merge Tags Specialist Collectors' | Auction Results" at bounding box center [214, 135] width 248 height 18
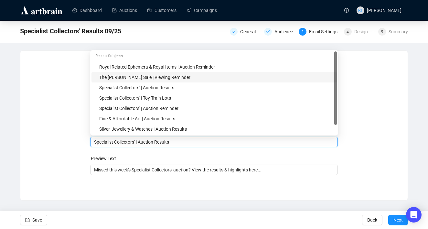
click at [151, 81] on div "The [PERSON_NAME] Sale | Viewing Reminder" at bounding box center [216, 77] width 234 height 7
drag, startPoint x: 189, startPoint y: 142, endPoint x: 146, endPoint y: 142, distance: 43.0
click at [146, 142] on input "The [PERSON_NAME] Sale | Viewing Reminder" at bounding box center [214, 141] width 240 height 7
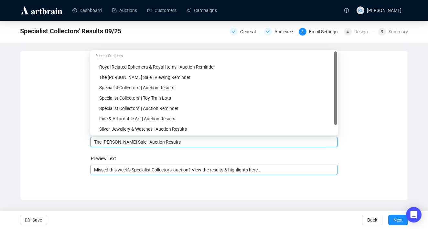
type input "The [PERSON_NAME] Sale | Auction Results"
click at [137, 173] on input "Missed this week's Specialist Collectors' auction? View the results & highlight…" at bounding box center [214, 169] width 240 height 7
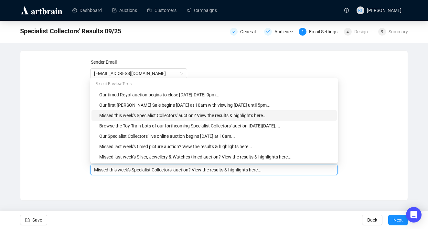
drag, startPoint x: 178, startPoint y: 170, endPoint x: 135, endPoint y: 170, distance: 43.7
click at [135, 170] on input "Missed this week's Specialist Collectors' auction? View the results & highlight…" at bounding box center [214, 169] width 240 height 7
drag, startPoint x: 189, startPoint y: 171, endPoint x: 176, endPoint y: 170, distance: 13.9
click at [176, 170] on input "Missed this week's first [PERSON_NAME] auction? View the results & highlights h…" at bounding box center [214, 169] width 240 height 7
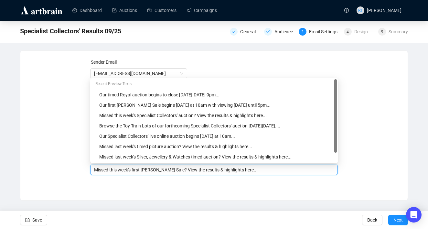
type input "Missed this week's first [PERSON_NAME] Sale? View the results & highlights here…"
click at [179, 193] on div "Sender Email [EMAIL_ADDRESS][DOMAIN_NAME] Sender Name [PERSON_NAME] Subject The…" at bounding box center [214, 125] width 388 height 150
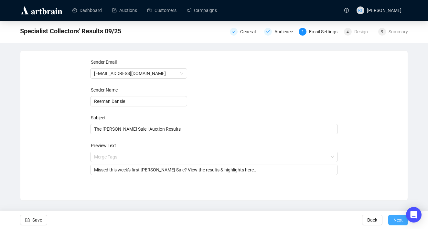
click at [390, 217] on button "Next" at bounding box center [398, 220] width 20 height 10
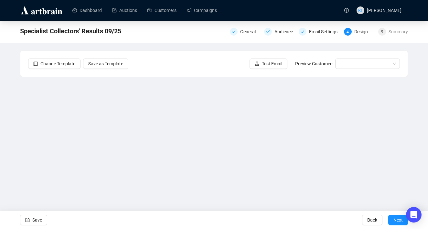
scroll to position [12, 0]
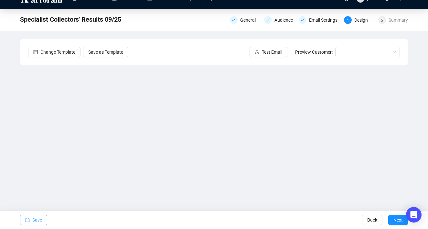
click at [36, 222] on span "Save" at bounding box center [37, 220] width 10 height 18
